Goal: Register for event/course

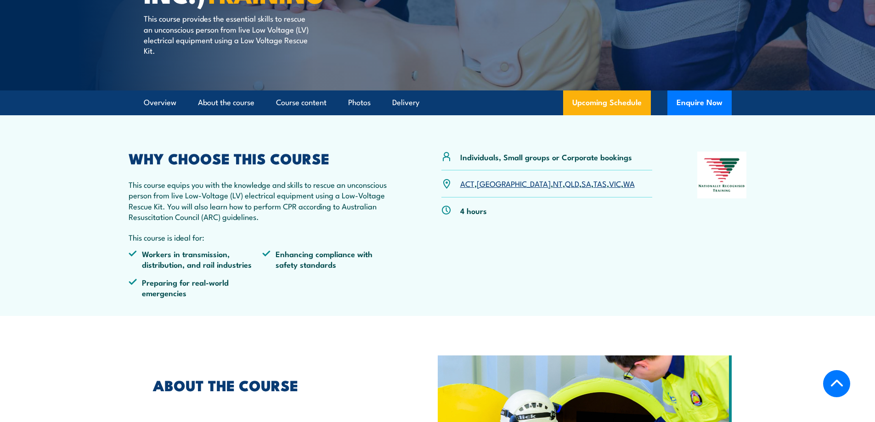
scroll to position [230, 0]
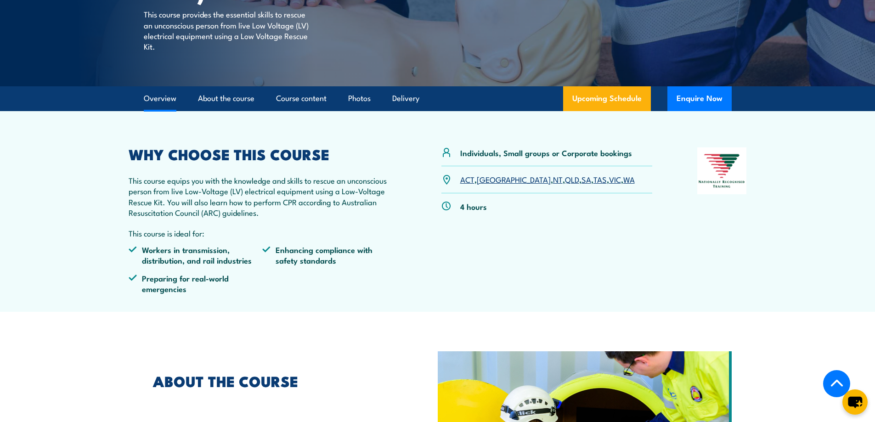
click at [553, 180] on link "NT" at bounding box center [558, 179] width 10 height 11
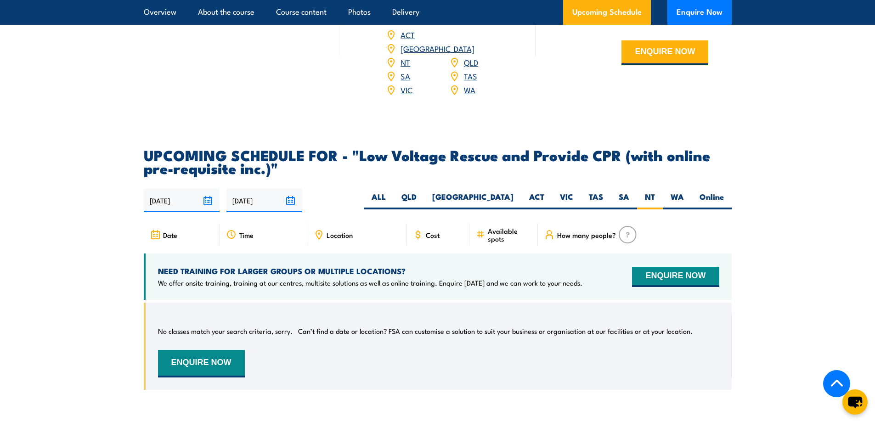
scroll to position [1204, 0]
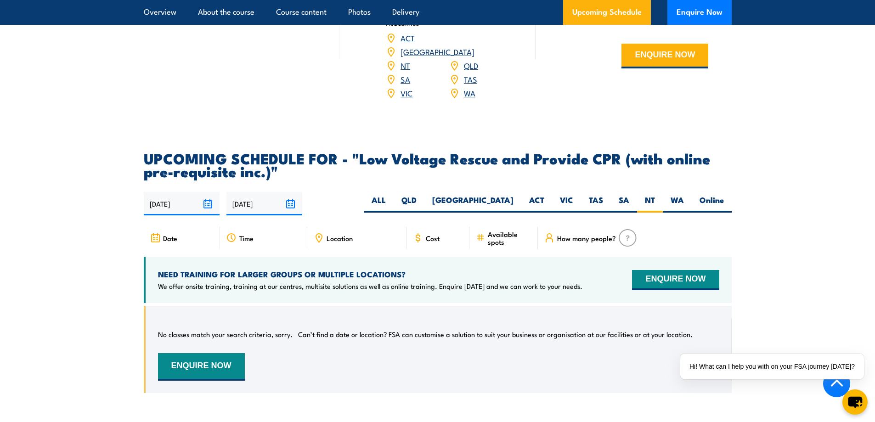
click at [176, 234] on span "Date" at bounding box center [170, 238] width 14 height 8
click at [561, 234] on span "How many people?" at bounding box center [586, 238] width 59 height 8
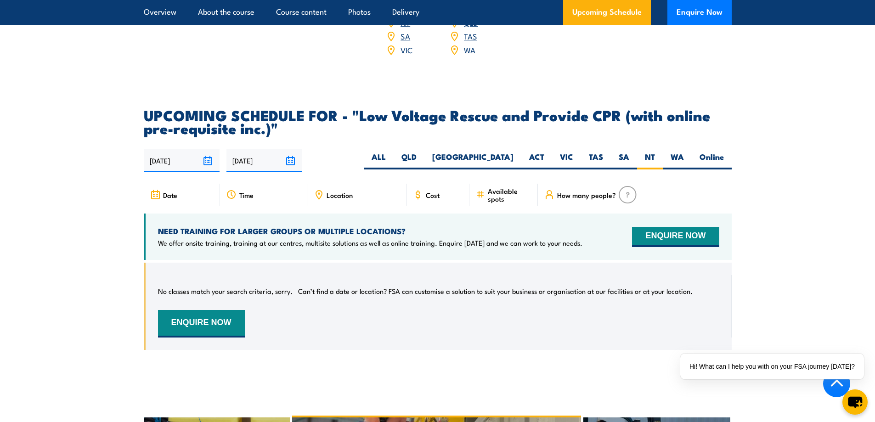
scroll to position [1250, 0]
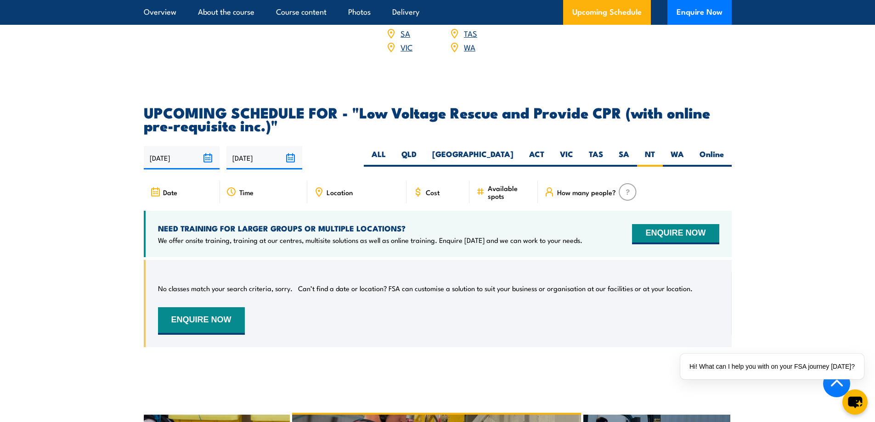
click at [334, 183] on div "Location" at bounding box center [356, 192] width 99 height 22
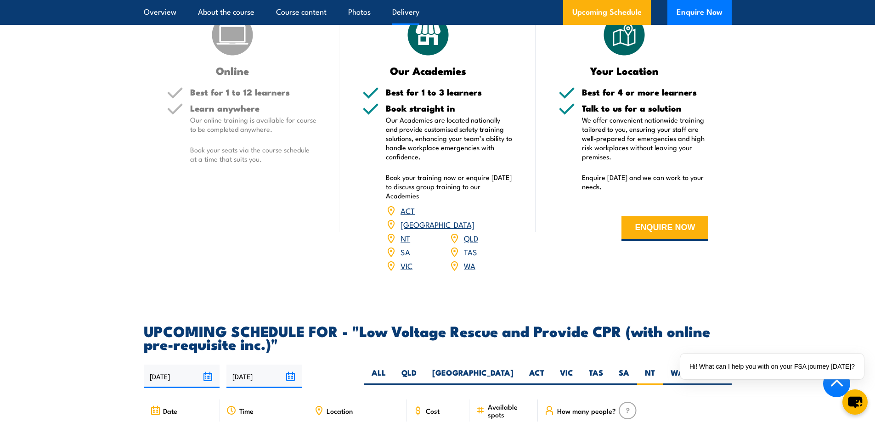
scroll to position [985, 0]
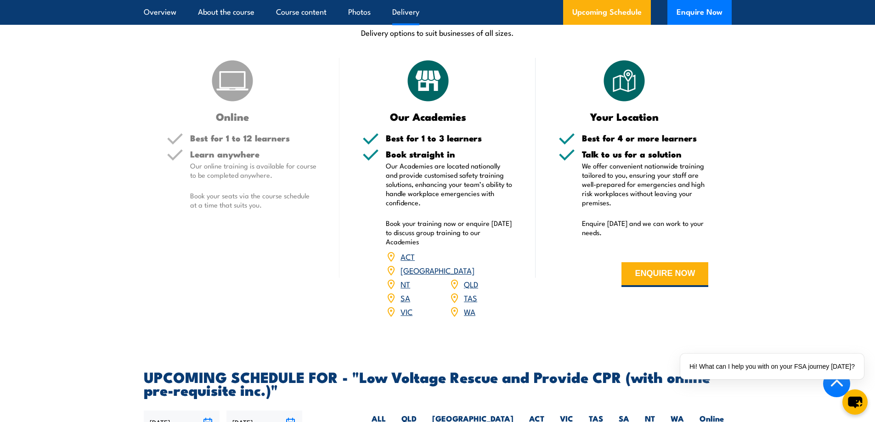
click at [404, 278] on link "NT" at bounding box center [405, 283] width 10 height 11
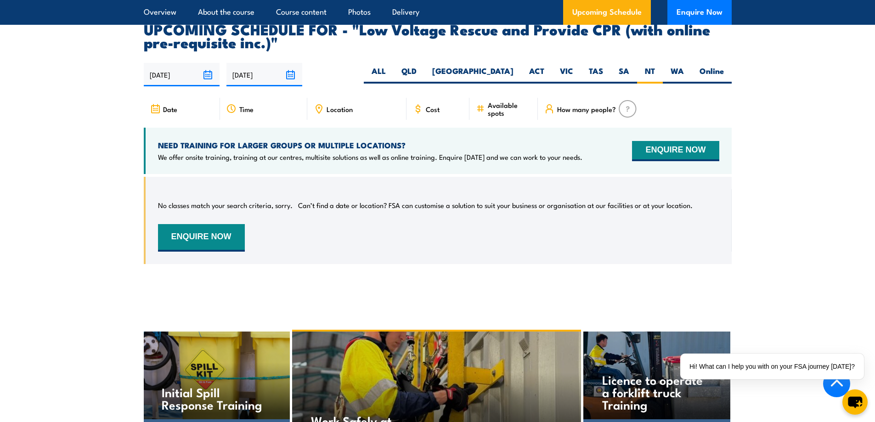
scroll to position [1342, 0]
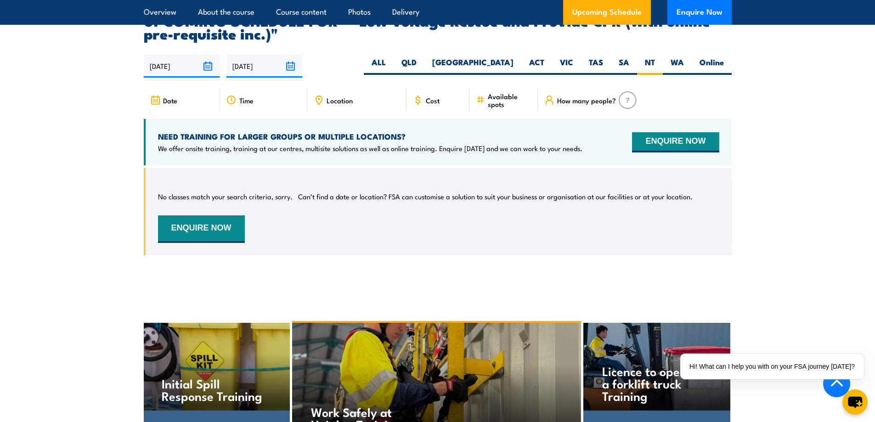
click at [166, 96] on span "Date" at bounding box center [170, 100] width 14 height 8
click at [156, 95] on icon at bounding box center [155, 100] width 10 height 10
click at [332, 91] on div "Location" at bounding box center [356, 100] width 99 height 22
click at [332, 96] on span "Location" at bounding box center [339, 100] width 26 height 8
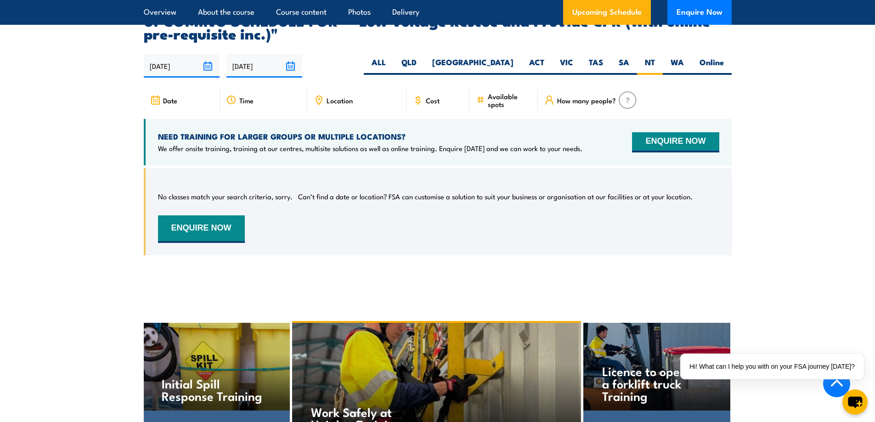
click at [428, 96] on span "Cost" at bounding box center [433, 100] width 14 height 8
click at [488, 92] on span "Available spots" at bounding box center [510, 100] width 44 height 16
click at [594, 96] on span "How many people?" at bounding box center [586, 100] width 59 height 8
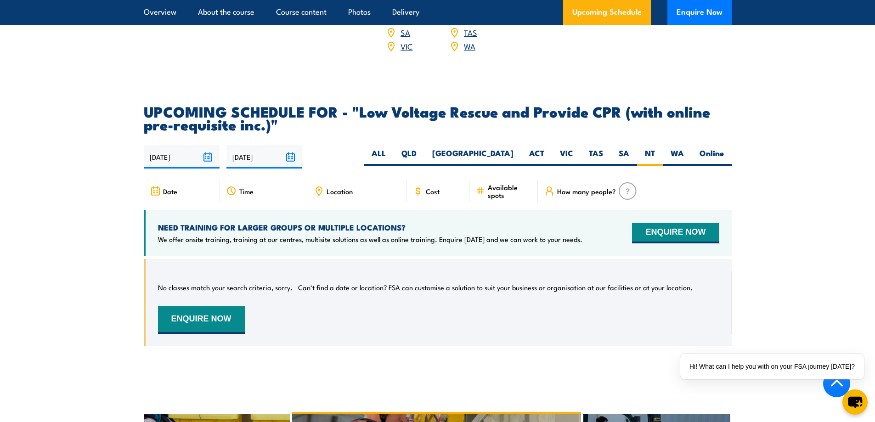
scroll to position [1250, 0]
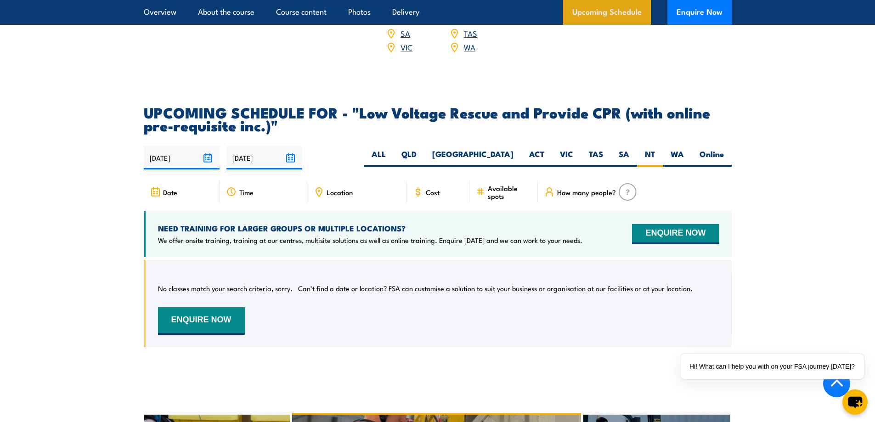
click at [617, 12] on link "Upcoming Schedule" at bounding box center [607, 12] width 88 height 25
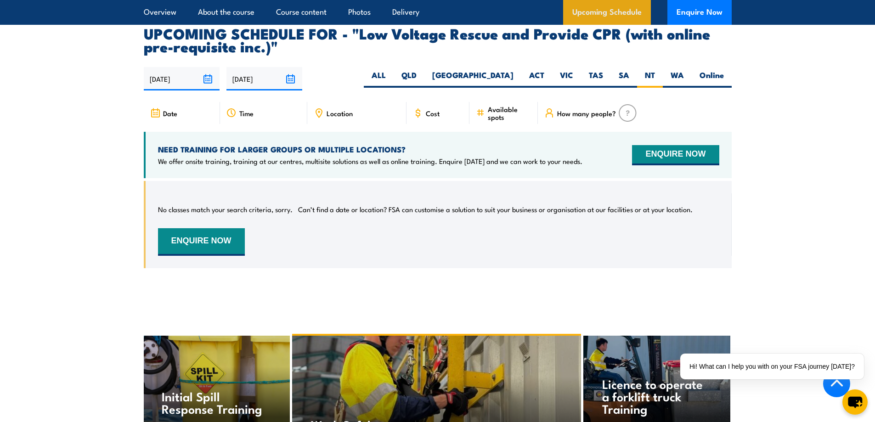
scroll to position [1342, 0]
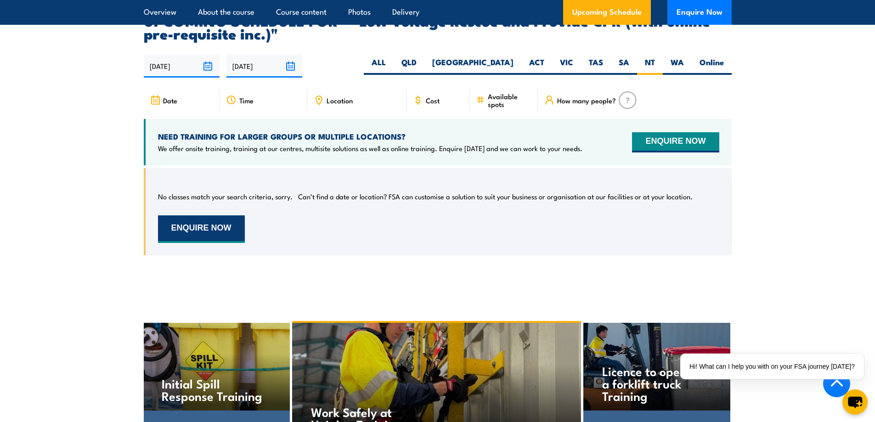
click at [206, 217] on button "ENQUIRE NOW" at bounding box center [201, 229] width 87 height 28
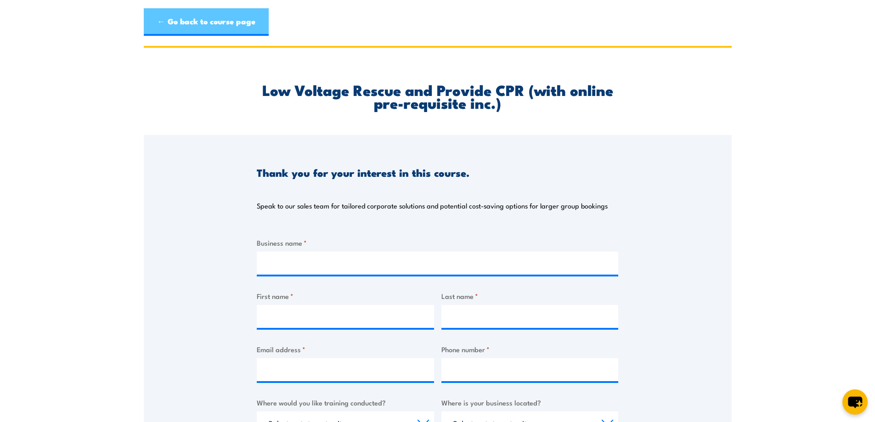
click at [172, 16] on link "← Go back to course page" at bounding box center [206, 22] width 125 height 28
